Goal: Task Accomplishment & Management: Manage account settings

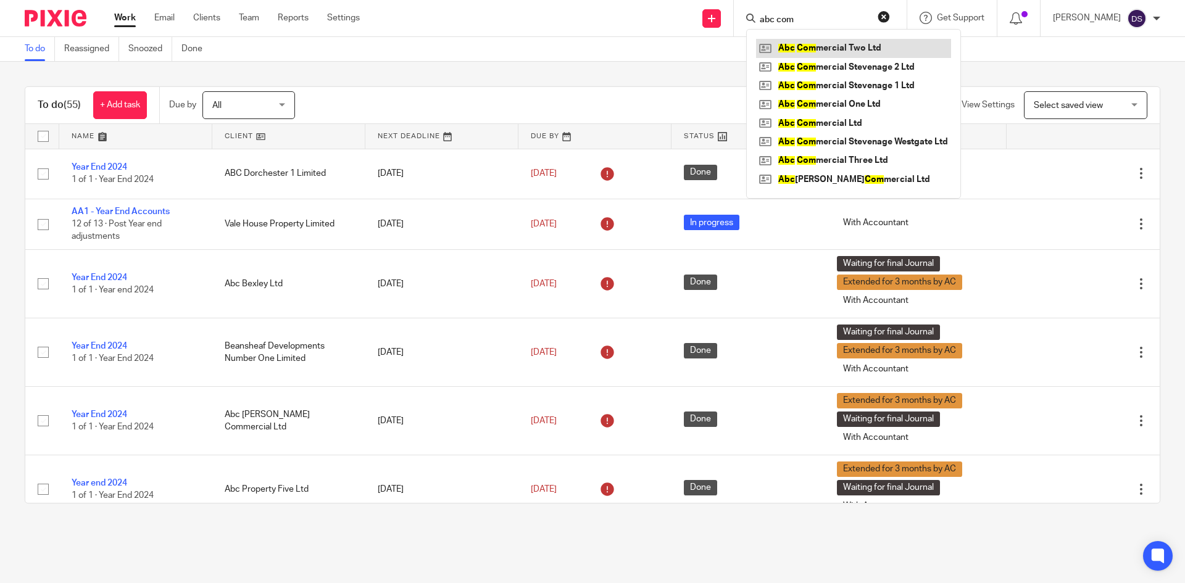
type input "abc com"
click at [867, 48] on link at bounding box center [853, 48] width 195 height 19
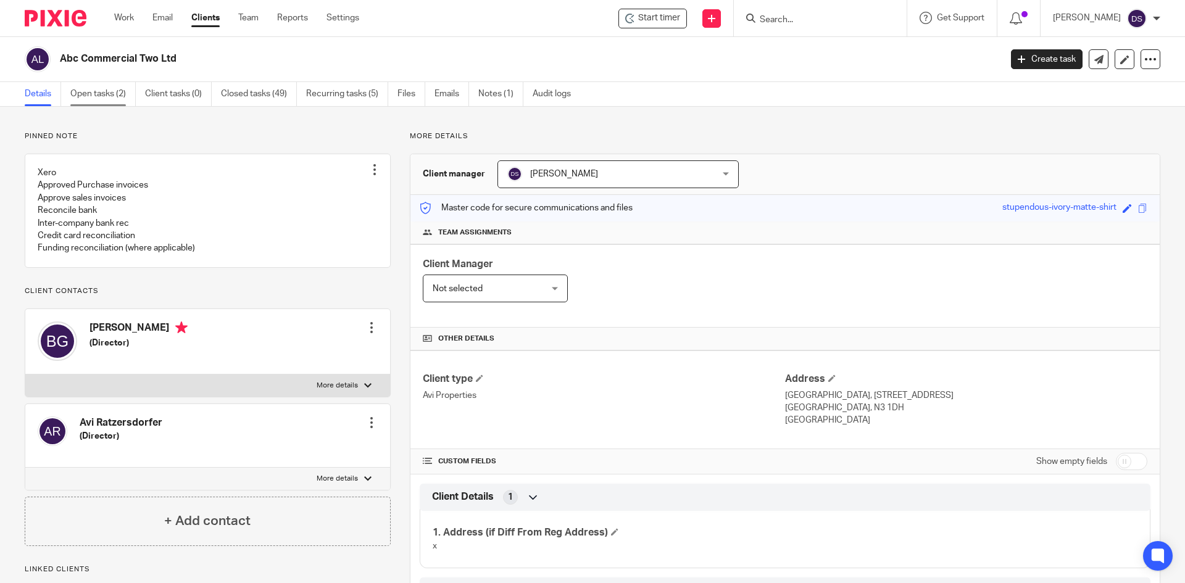
click at [107, 87] on link "Open tasks (2)" at bounding box center [102, 94] width 65 height 24
click at [41, 97] on link "Details" at bounding box center [43, 94] width 36 height 24
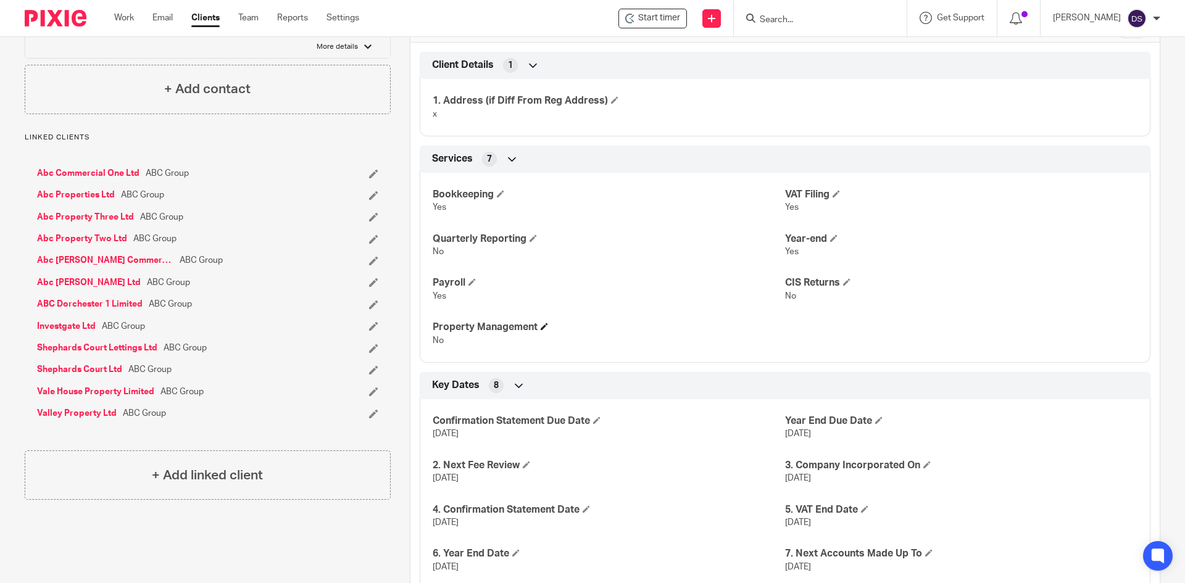
scroll to position [741, 0]
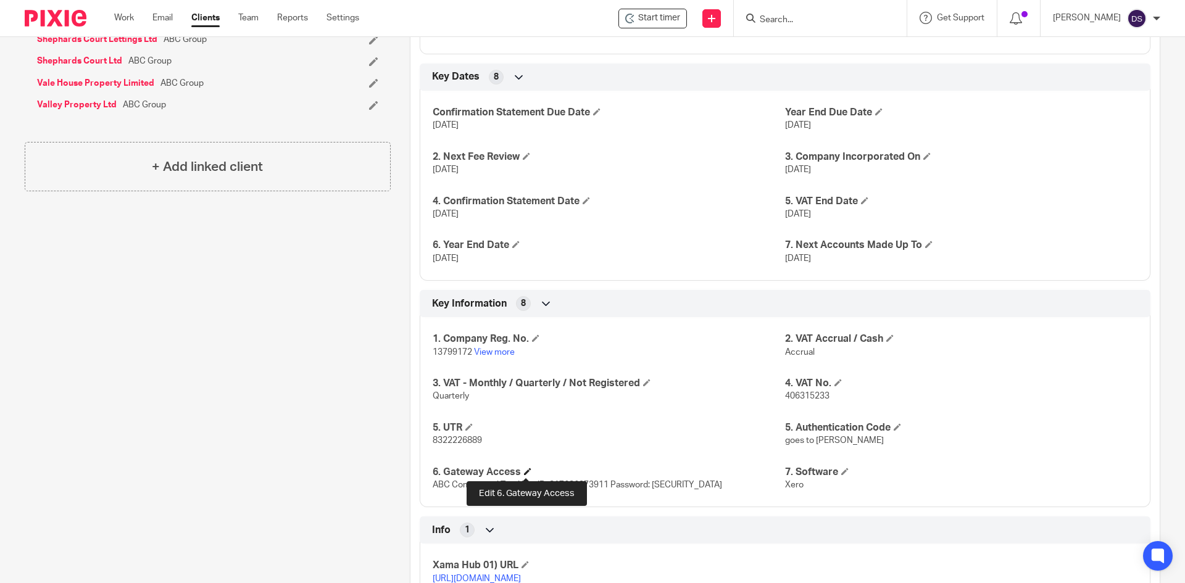
click at [525, 472] on span at bounding box center [527, 471] width 7 height 7
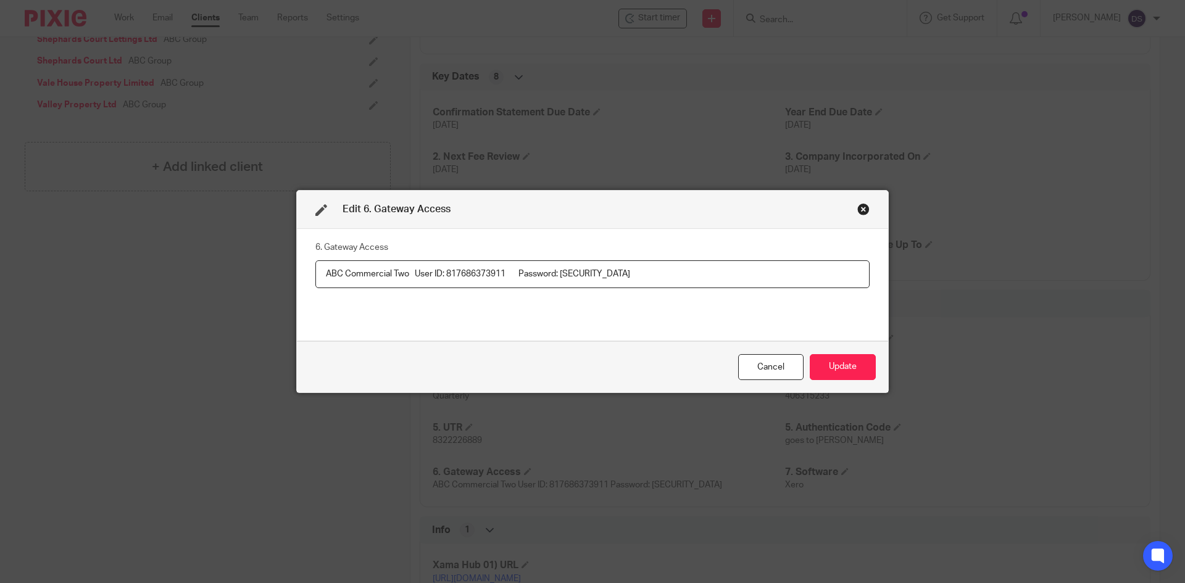
drag, startPoint x: 506, startPoint y: 272, endPoint x: 445, endPoint y: 268, distance: 61.3
click at [445, 268] on input "ABC Commercial Two User ID: 817686373911 Password: [SECURITY_DATA]" at bounding box center [592, 275] width 554 height 28
drag, startPoint x: 635, startPoint y: 275, endPoint x: 562, endPoint y: 272, distance: 72.9
click at [562, 272] on input "ABC Commercial Two User ID: 817686373911 Password: [SECURITY_DATA]" at bounding box center [592, 275] width 554 height 28
click at [858, 209] on div "Close this dialog window" at bounding box center [864, 209] width 12 height 12
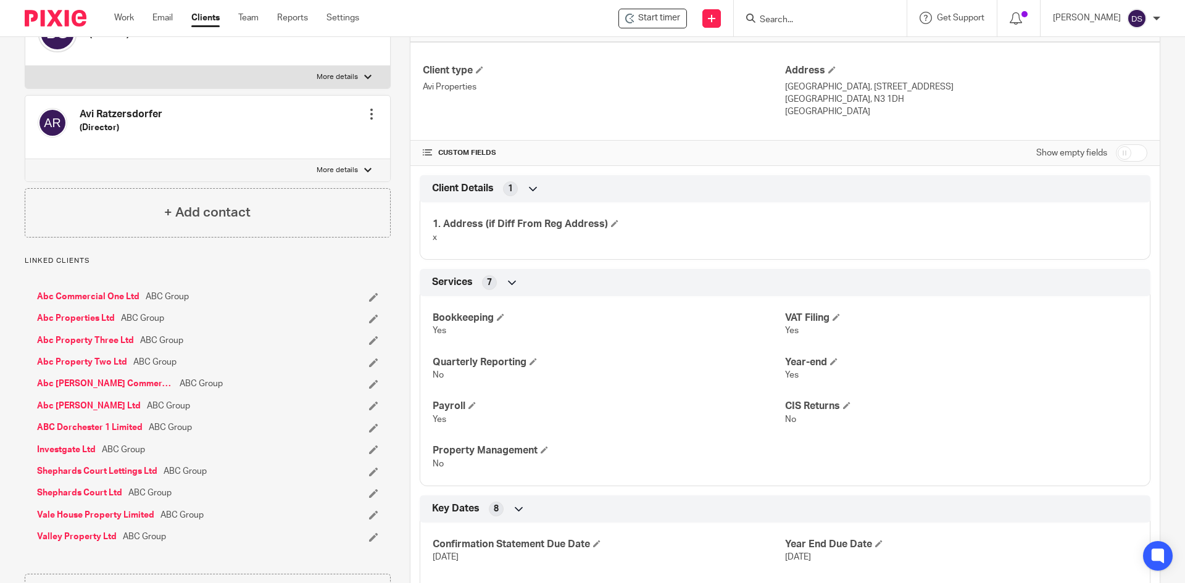
scroll to position [0, 0]
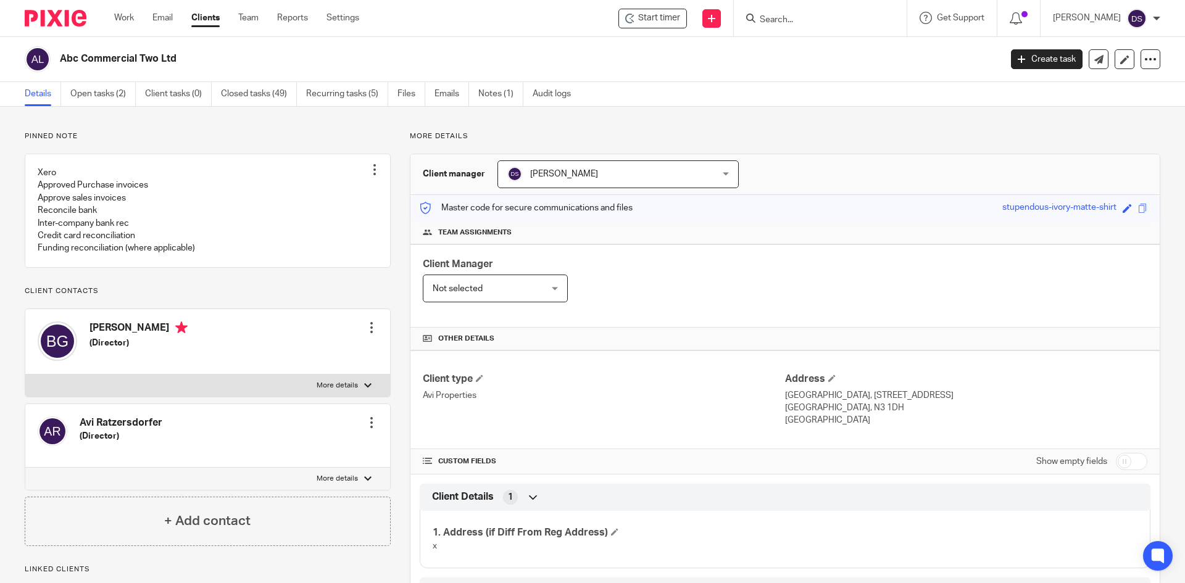
click at [804, 20] on input "Search" at bounding box center [814, 20] width 111 height 11
type input "knexu"
click button "submit" at bounding box center [0, 0] width 0 height 0
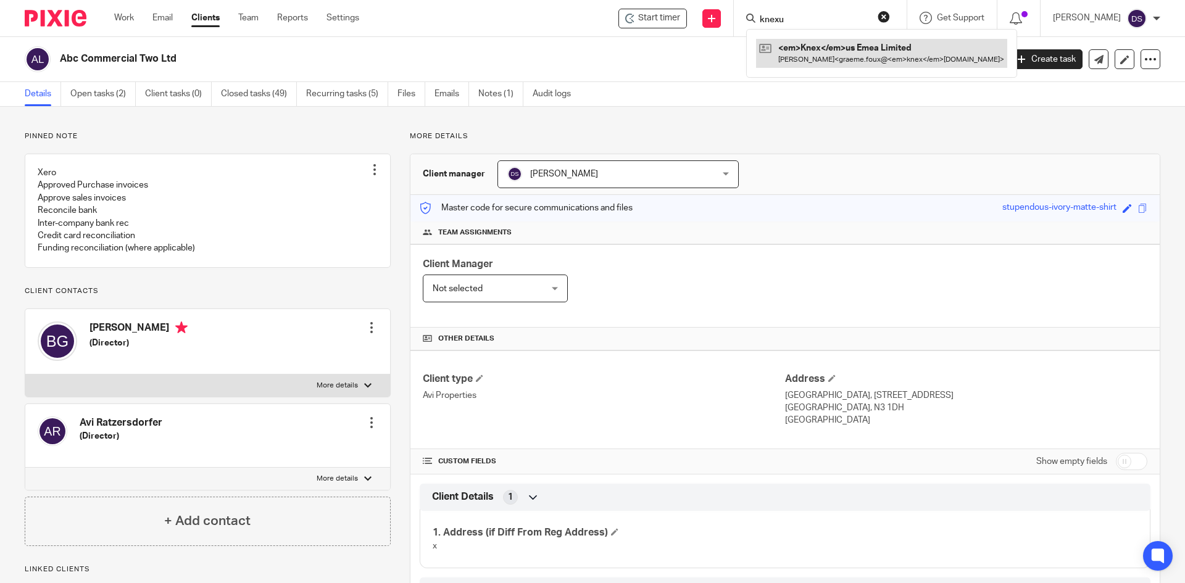
click at [864, 54] on link at bounding box center [881, 53] width 251 height 28
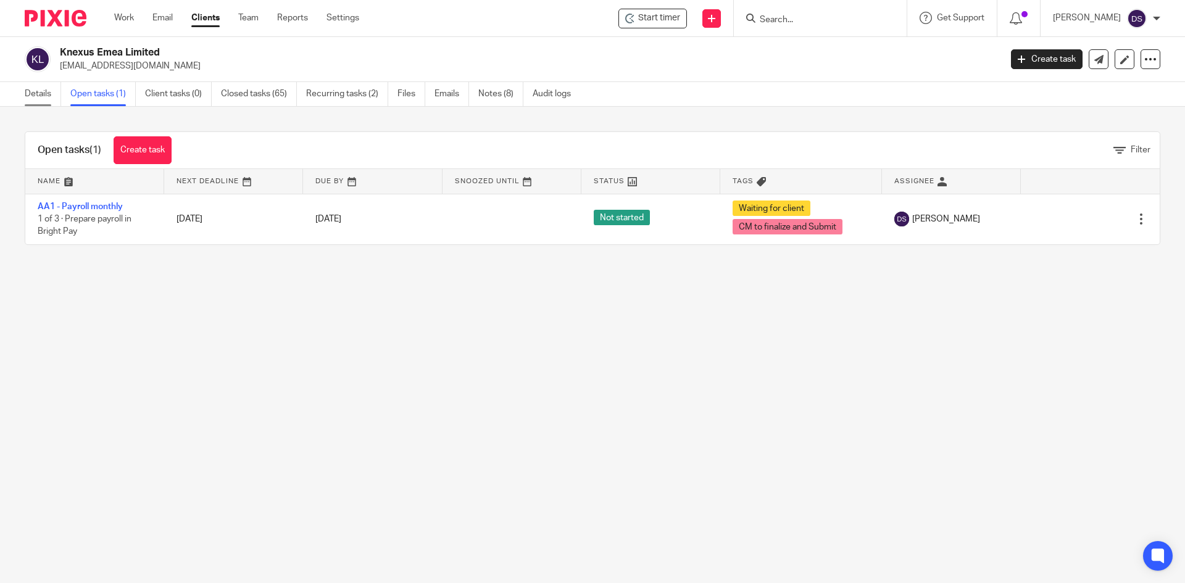
click at [43, 91] on link "Details" at bounding box center [43, 94] width 36 height 24
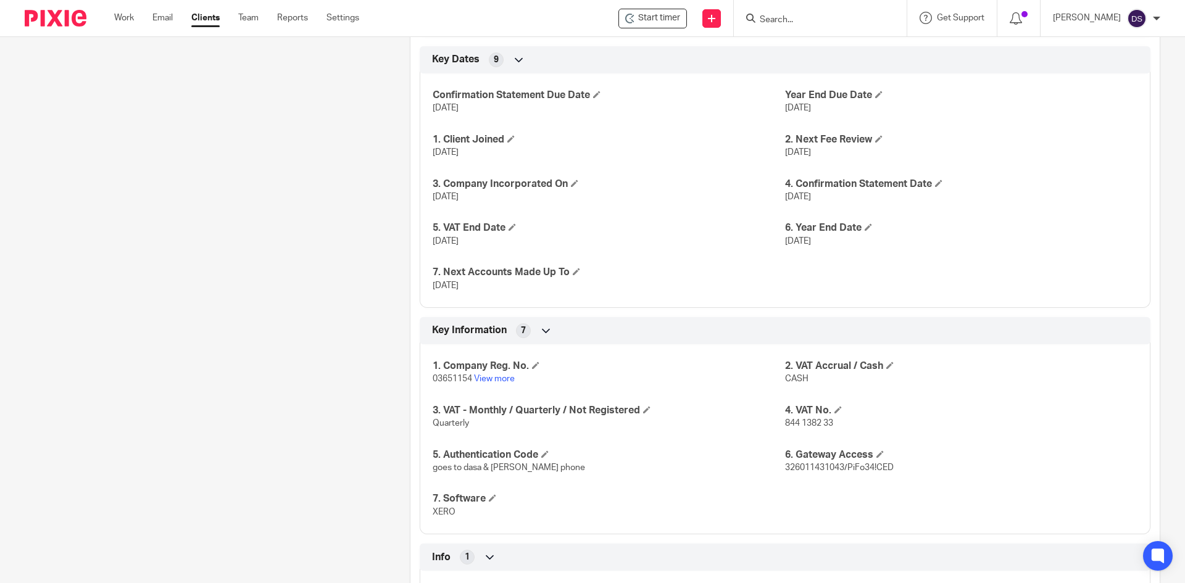
scroll to position [864, 0]
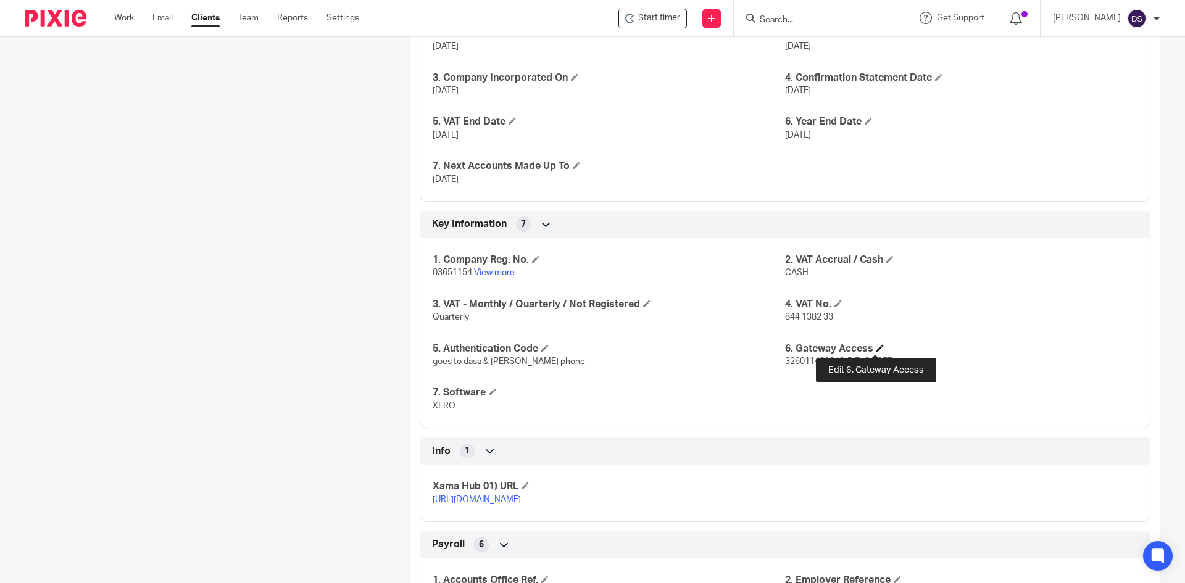
click at [877, 349] on span at bounding box center [880, 347] width 7 height 7
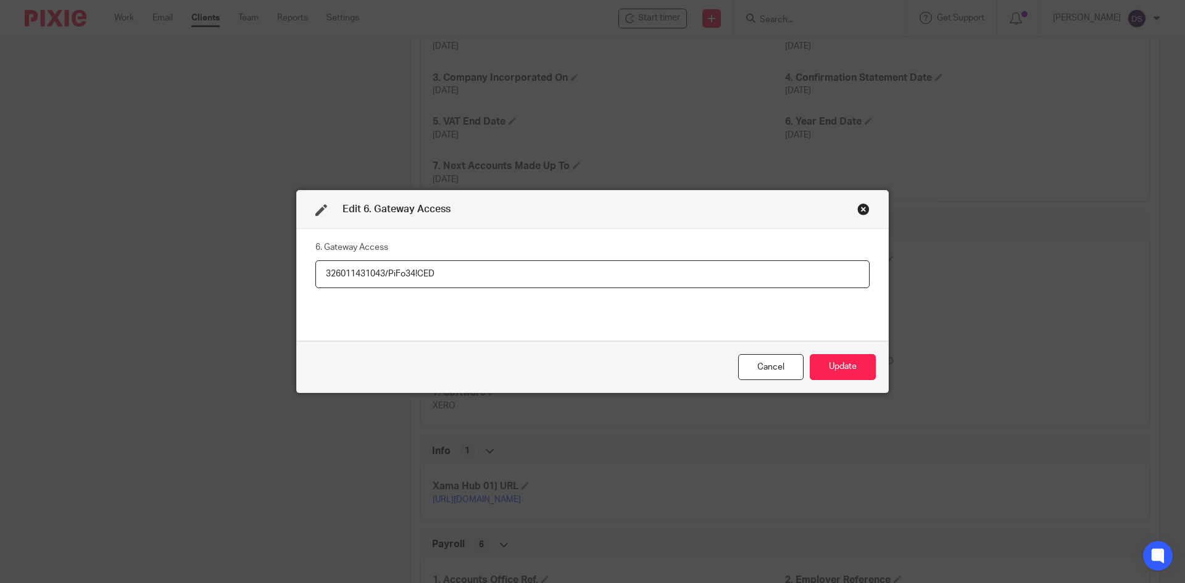
drag, startPoint x: 316, startPoint y: 271, endPoint x: 380, endPoint y: 271, distance: 63.6
click at [380, 271] on input "326011431043/PiFo34!CED" at bounding box center [592, 275] width 554 height 28
drag, startPoint x: 466, startPoint y: 275, endPoint x: 385, endPoint y: 273, distance: 81.5
click at [385, 273] on input "326011431043/PiFo34!CED" at bounding box center [592, 275] width 554 height 28
click at [858, 211] on div "Close this dialog window" at bounding box center [864, 209] width 12 height 12
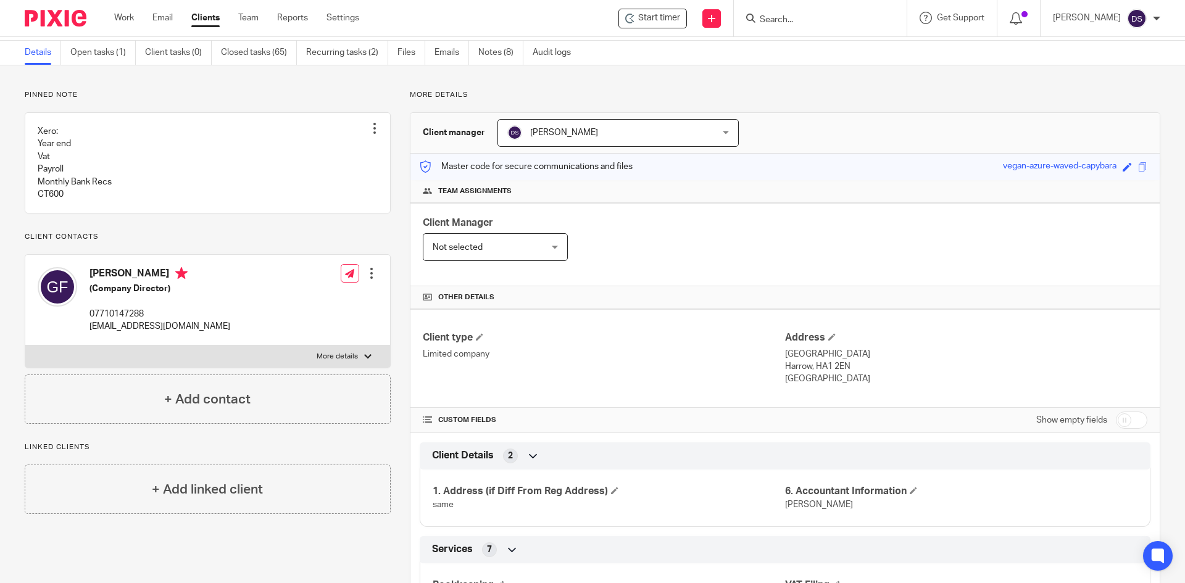
scroll to position [0, 0]
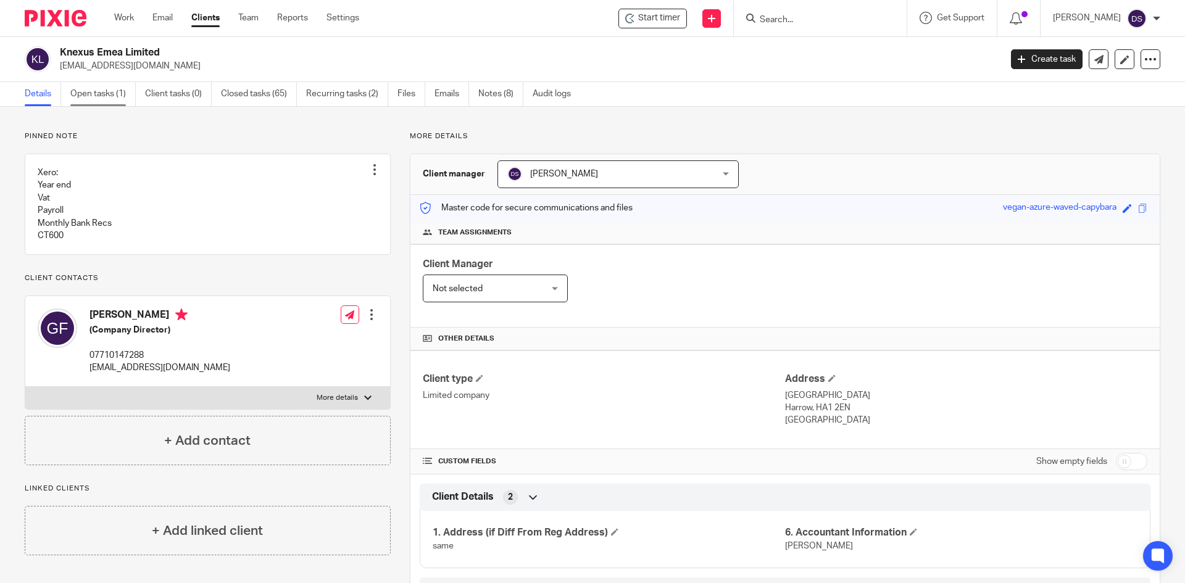
click at [92, 87] on link "Open tasks (1)" at bounding box center [102, 94] width 65 height 24
